Goal: Task Accomplishment & Management: Complete application form

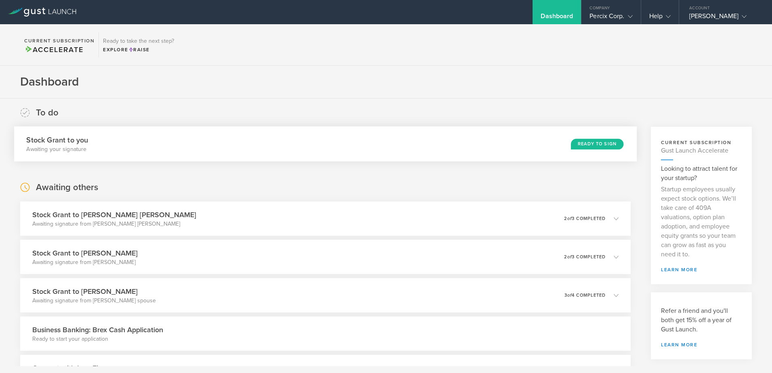
click at [591, 145] on div "Ready to Sign" at bounding box center [597, 144] width 53 height 11
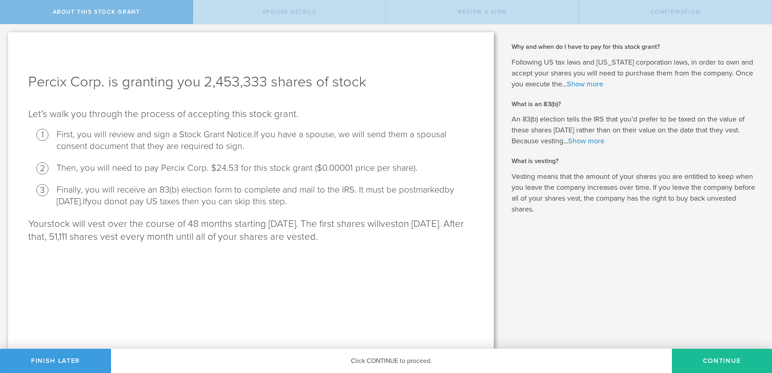
click at [121, 60] on div "Percix Corp. is granting you 2,453,333 shares of stock Let’s walk you through t…" at bounding box center [251, 190] width 486 height 317
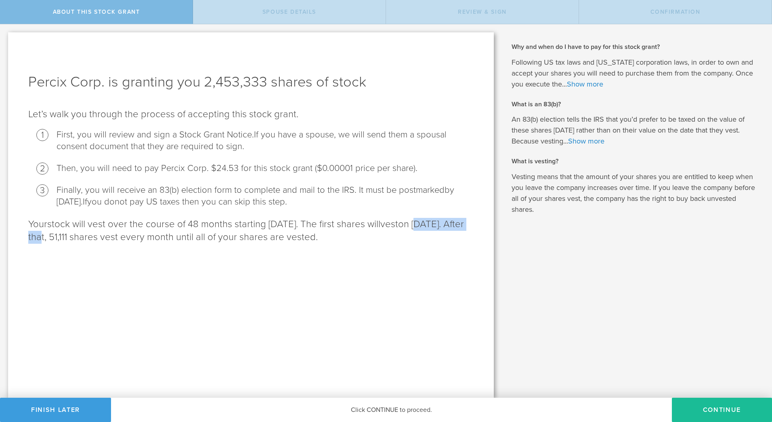
drag, startPoint x: 30, startPoint y: 239, endPoint x: 109, endPoint y: 243, distance: 79.3
click at [109, 243] on p "Your stock will vest over the course of 48 months starting September 5, 2025. T…" at bounding box center [251, 231] width 446 height 26
copy p "September 5, 2026"
click at [44, 116] on p "Let’s walk you through the process of accepting this stock grant ." at bounding box center [251, 114] width 446 height 13
drag, startPoint x: 33, startPoint y: 115, endPoint x: 38, endPoint y: 114, distance: 5.4
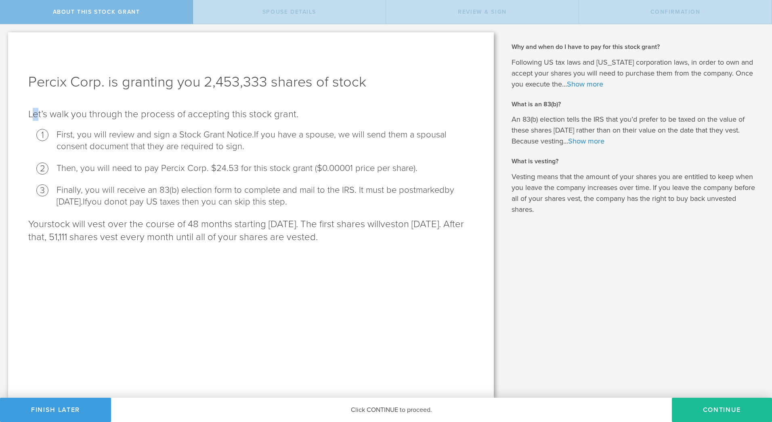
click at [38, 114] on p "Let’s walk you through the process of accepting this stock grant ." at bounding box center [251, 114] width 446 height 13
drag, startPoint x: 38, startPoint y: 114, endPoint x: 46, endPoint y: 82, distance: 32.1
click at [46, 82] on h1 "Percix Corp. is granting you 2,453,333 shares of stock" at bounding box center [251, 81] width 446 height 19
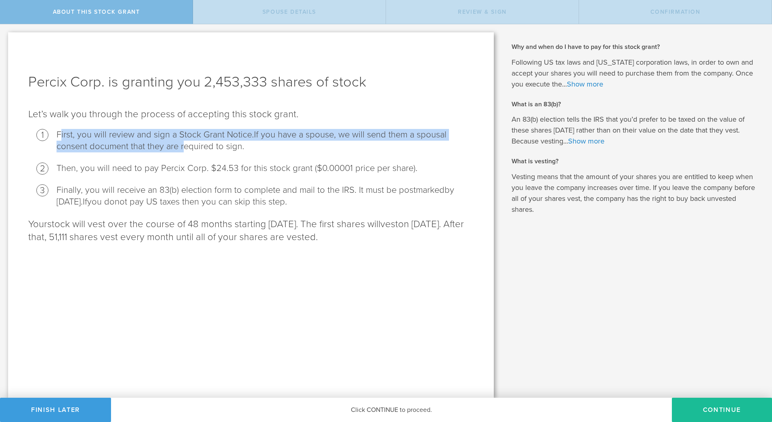
drag, startPoint x: 60, startPoint y: 133, endPoint x: 181, endPoint y: 148, distance: 121.7
click at [181, 148] on li "First, you will review and sign a Stock Grant Notice. If you have a spouse, we …" at bounding box center [265, 140] width 417 height 23
click at [181, 150] on span "If you have a spouse, we will send them a spousal consent document that they ar…" at bounding box center [252, 140] width 390 height 22
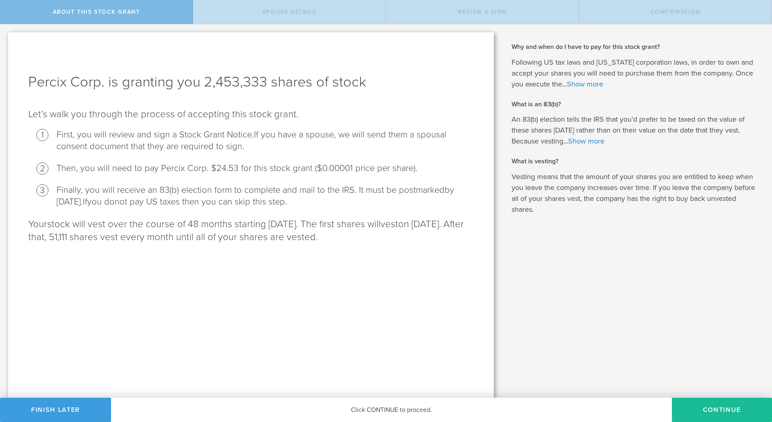
drag, startPoint x: 29, startPoint y: 86, endPoint x: 432, endPoint y: 239, distance: 430.4
click at [432, 239] on div "Percix Corp. is granting you 2,453,333 shares of stock Let’s walk you through t…" at bounding box center [251, 214] width 486 height 365
copy div "Percix Corp. is granting you 2,453,333 shares of stock Let’s walk you through t…"
click at [378, 209] on div "Percix Corp. is granting you 2,453,333 shares of stock Let’s walk you through t…" at bounding box center [251, 214] width 486 height 365
click at [84, 373] on button "Finish Later" at bounding box center [55, 410] width 111 height 24
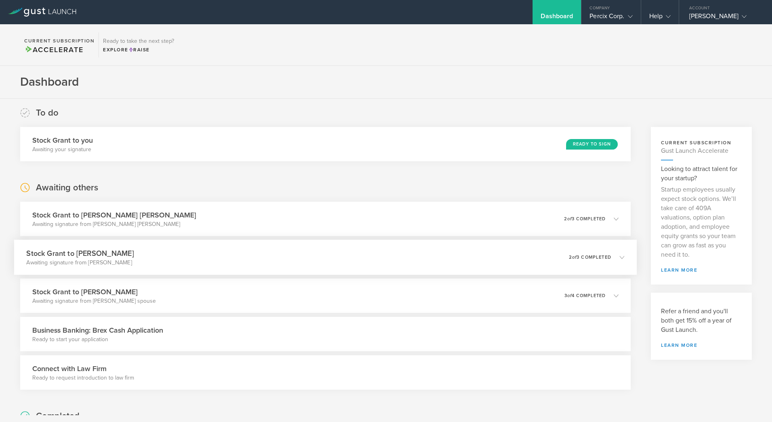
click at [620, 255] on icon at bounding box center [622, 257] width 5 height 5
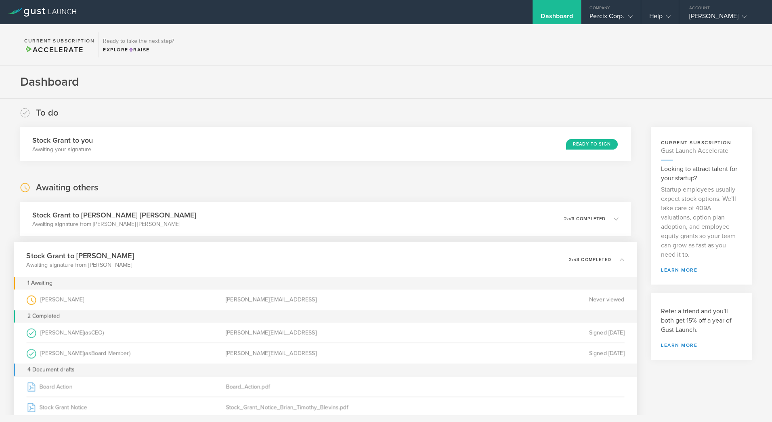
click at [618, 255] on div "0 undeliverable 2 of 3 completed" at bounding box center [597, 260] width 56 height 14
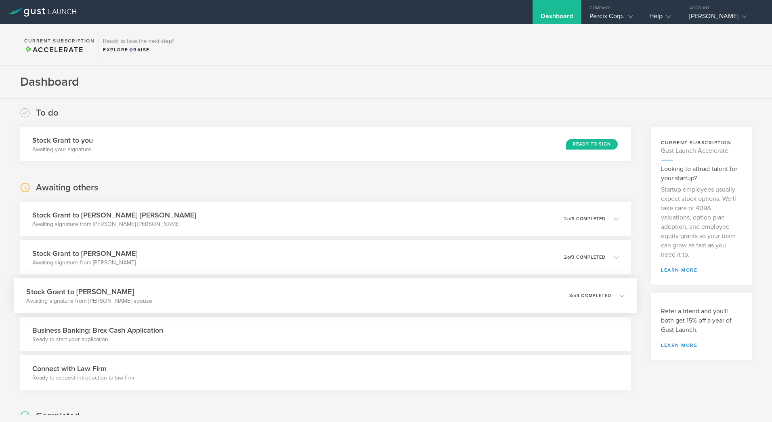
click at [612, 299] on icon at bounding box center [618, 295] width 13 height 7
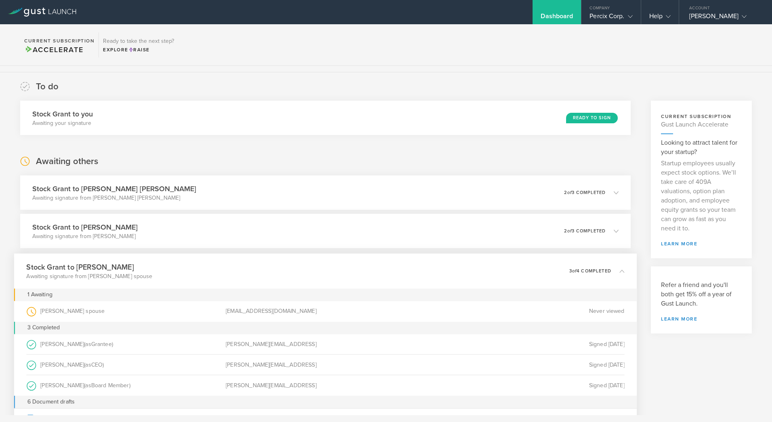
scroll to position [40, 0]
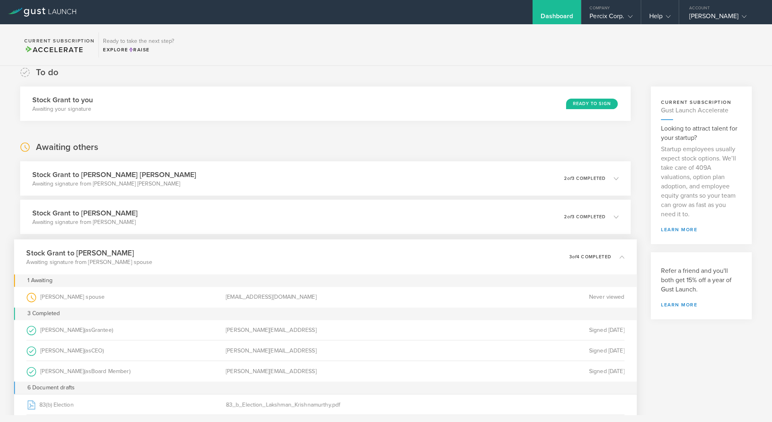
click at [620, 255] on icon at bounding box center [622, 256] width 5 height 5
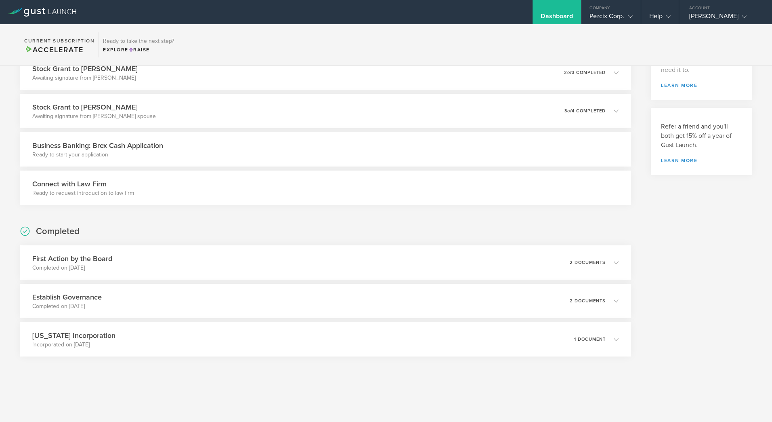
scroll to position [195, 0]
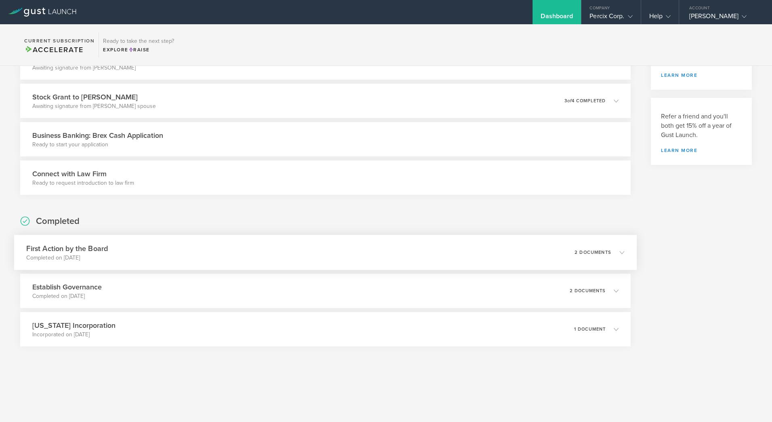
click at [354, 254] on div "First Action by the Board Completed on [DATE] 2 documents" at bounding box center [325, 252] width 623 height 35
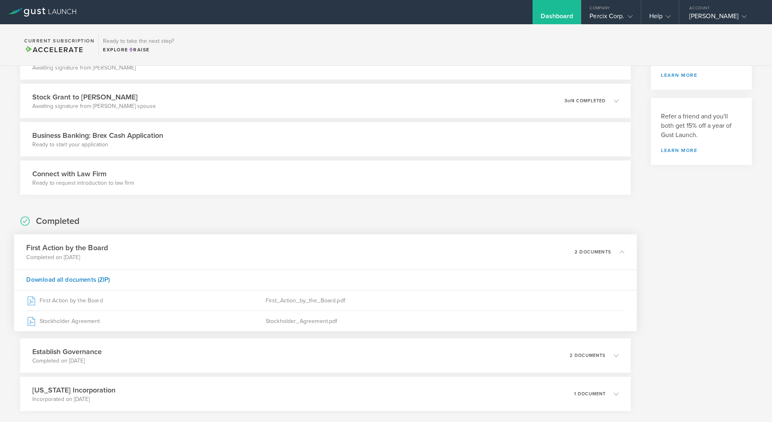
click at [354, 254] on div "First Action by the Board Completed on [DATE] 2 documents" at bounding box center [325, 251] width 623 height 35
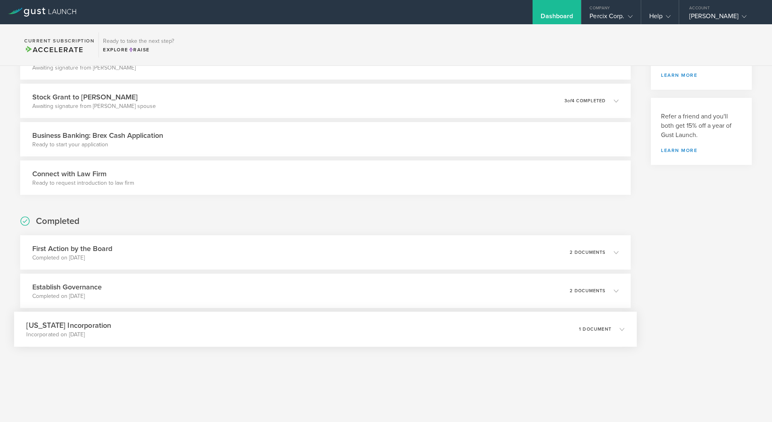
click at [301, 317] on div "[US_STATE] Incorporation Incorporated on [DATE] 1 document" at bounding box center [325, 329] width 623 height 35
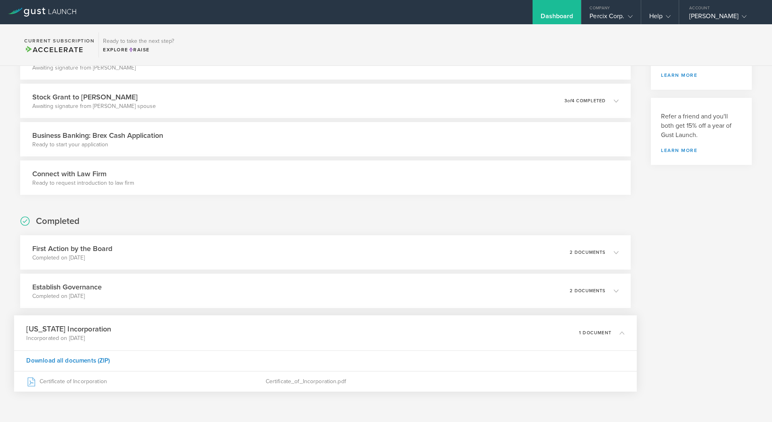
click at [301, 319] on div "[US_STATE] Incorporation Incorporated on [DATE] 1 document" at bounding box center [325, 332] width 623 height 35
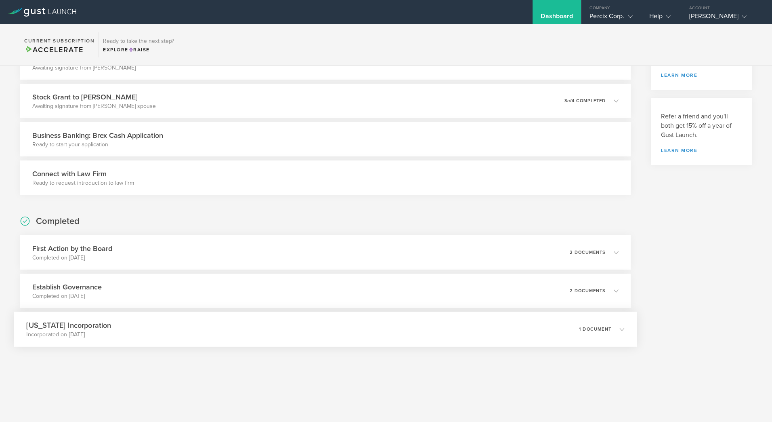
scroll to position [0, 0]
